Goal: Information Seeking & Learning: Learn about a topic

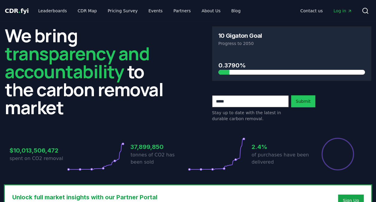
click at [162, 113] on h2 "We bring transparency and accountability to the carbon removal market" at bounding box center [84, 71] width 159 height 90
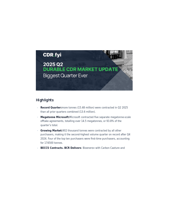
scroll to position [207, 0]
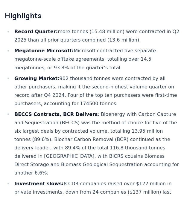
click at [118, 40] on li "Record Quarter: more tonnes (15.48 million) were contracted in Q2 2025 than all…" at bounding box center [96, 36] width 167 height 17
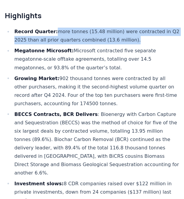
drag, startPoint x: 121, startPoint y: 39, endPoint x: 53, endPoint y: 29, distance: 68.9
click at [53, 29] on li "Record Quarter: more tonnes (15.48 million) were contracted in Q2 2025 than all…" at bounding box center [96, 36] width 167 height 17
copy li "more tonnes (15.48 million) were contracted in Q2 2025 than all prior quarters …"
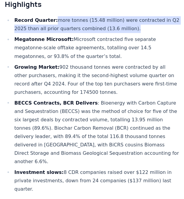
scroll to position [221, 0]
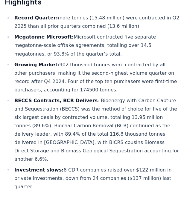
drag, startPoint x: 160, startPoint y: 170, endPoint x: 78, endPoint y: 165, distance: 82.1
drag, startPoint x: 78, startPoint y: 165, endPoint x: 55, endPoint y: 158, distance: 24.0
click at [55, 167] on strong "Investment slows:" at bounding box center [38, 170] width 49 height 6
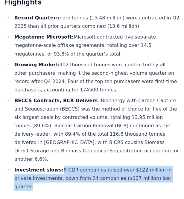
drag, startPoint x: 58, startPoint y: 160, endPoint x: 158, endPoint y: 168, distance: 99.9
click at [158, 168] on li "Investment slows: 8 CDR companies raised over $122 million in private investmen…" at bounding box center [96, 178] width 167 height 25
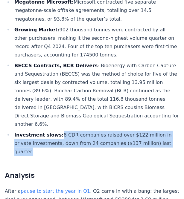
scroll to position [256, 0]
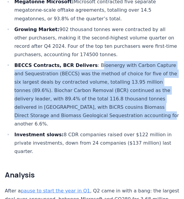
drag, startPoint x: 89, startPoint y: 64, endPoint x: 104, endPoint y: 111, distance: 49.9
click at [104, 111] on li "BECCS Contracts, BCR Delivers : Bioenergy with Carbon Capture and Sequestration…" at bounding box center [96, 94] width 167 height 67
copy li "ioenergy with Carbon Capture and Sequestration (BECCS) was the method of choice…"
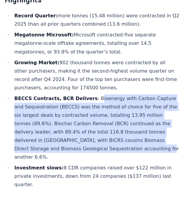
scroll to position [222, 0]
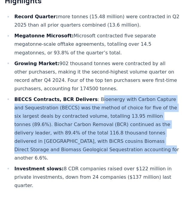
click at [88, 88] on li "Growing Market: 902 thousand tonnes were contracted by all other purchasers, ma…" at bounding box center [96, 75] width 167 height 33
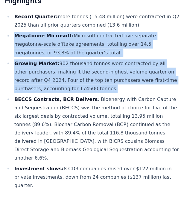
drag, startPoint x: 86, startPoint y: 87, endPoint x: 11, endPoint y: 36, distance: 90.6
click at [11, 36] on ul "Record Quarter: more tonnes (15.48 million) were contracted in Q2 2025 than all…" at bounding box center [92, 101] width 174 height 177
copy ul "Megatonne Microsoft: Microsoft contracted five separate megatonne-scale offtake…"
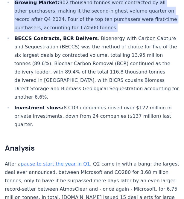
scroll to position [283, 0]
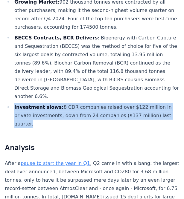
drag, startPoint x: 167, startPoint y: 109, endPoint x: 12, endPoint y: 97, distance: 156.0
click at [12, 97] on ul "Record Quarter: more tonnes (15.48 million) were contracted in Q2 2025 than all…" at bounding box center [92, 39] width 174 height 177
copy li "Investment slows: 8 CDR companies raised over $122 million in private investmen…"
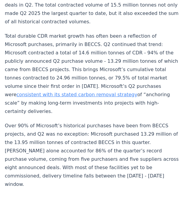
scroll to position [484, 0]
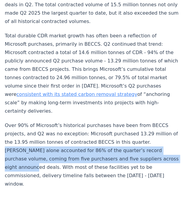
drag, startPoint x: 115, startPoint y: 108, endPoint x: 99, endPoint y: 123, distance: 22.2
click at [99, 123] on p "Over 90% of Microsoft’s historical purchases have been from BECCS projects, and…" at bounding box center [92, 154] width 174 height 67
copy p "BECCS alone accounted for 86% of the quarter’s record purchase volume, coming f…"
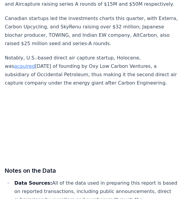
scroll to position [3814, 0]
